Goal: Transaction & Acquisition: Purchase product/service

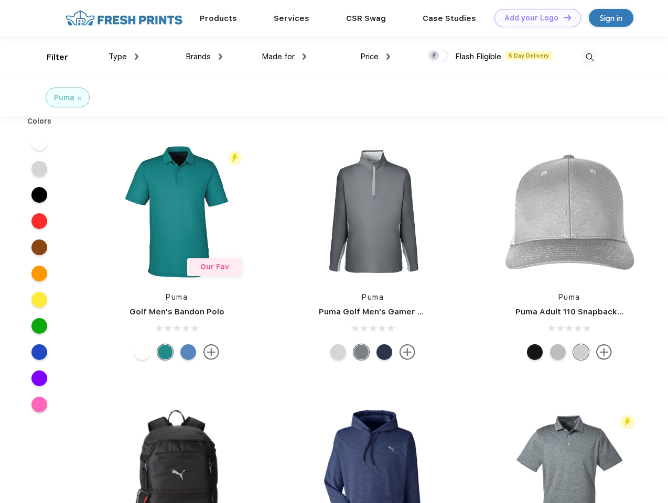
click at [533, 18] on link "Add your Logo Design Tool" at bounding box center [537, 18] width 86 height 18
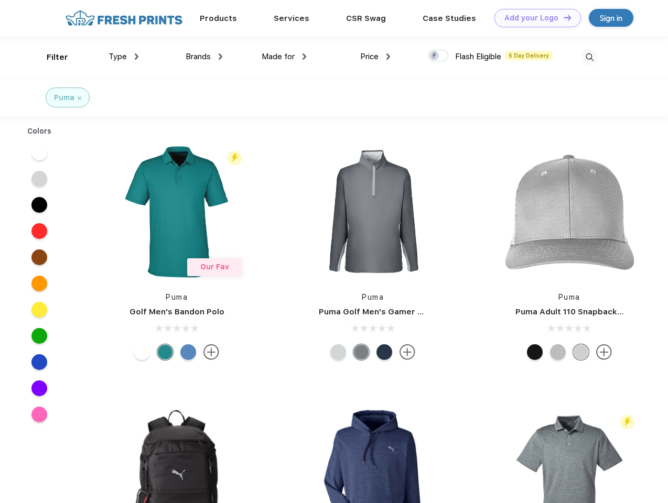
click at [0, 0] on div "Design Tool" at bounding box center [0, 0] width 0 height 0
click at [562, 17] on link "Add your Logo Design Tool" at bounding box center [537, 18] width 86 height 18
click at [50, 57] on div "Filter" at bounding box center [57, 57] width 21 height 12
click at [124, 57] on span "Type" at bounding box center [117, 56] width 18 height 9
click at [204, 57] on span "Brands" at bounding box center [198, 56] width 25 height 9
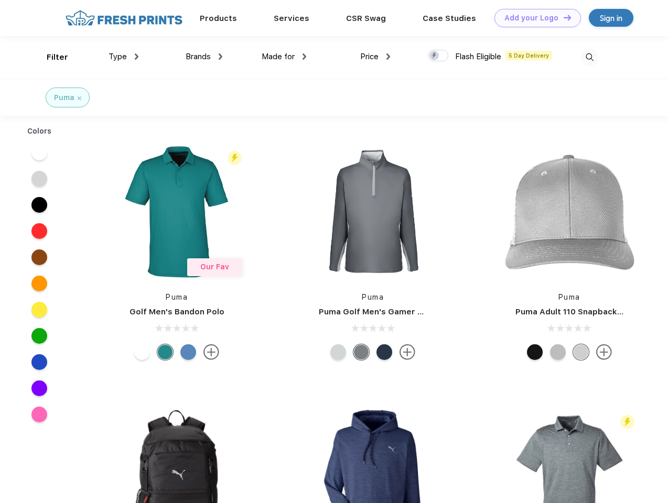
click at [284, 57] on span "Made for" at bounding box center [277, 56] width 33 height 9
click at [375, 57] on span "Price" at bounding box center [369, 56] width 18 height 9
click at [438, 56] on div at bounding box center [438, 56] width 20 height 12
click at [434, 56] on input "checkbox" at bounding box center [431, 52] width 7 height 7
click at [589, 57] on img at bounding box center [589, 57] width 17 height 17
